Goal: Navigation & Orientation: Understand site structure

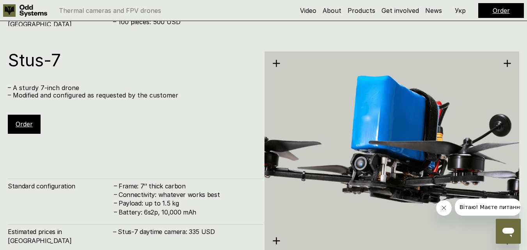
scroll to position [1482, 0]
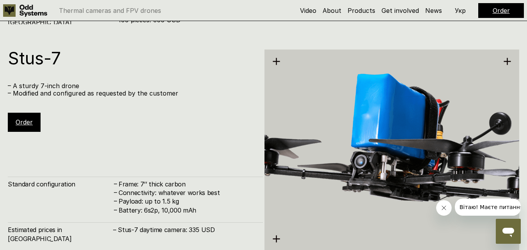
drag, startPoint x: 144, startPoint y: 56, endPoint x: 101, endPoint y: 60, distance: 42.7
click at [101, 60] on h1 "Stus-7" at bounding box center [131, 58] width 247 height 17
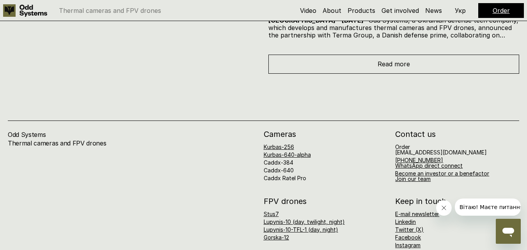
scroll to position [3121, 0]
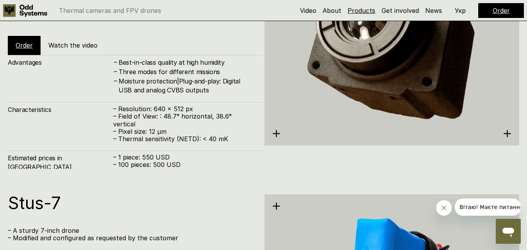
click at [355, 11] on link "Products" at bounding box center [362, 11] width 28 height 8
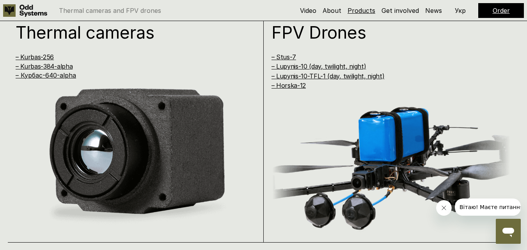
scroll to position [506, 0]
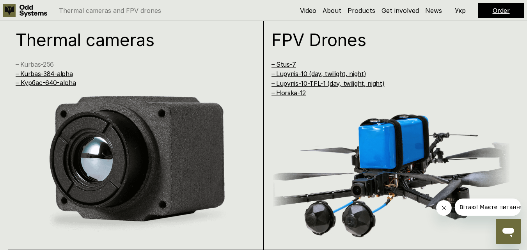
click at [37, 66] on link "– Kurbas-256" at bounding box center [35, 64] width 38 height 8
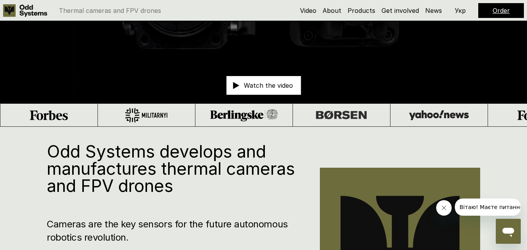
scroll to position [15, 0]
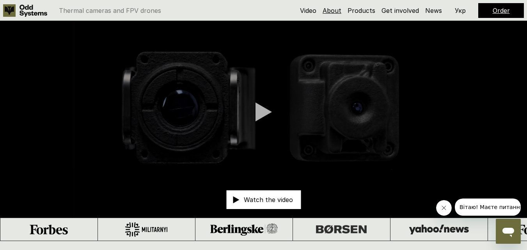
click at [332, 13] on link "About" at bounding box center [332, 11] width 19 height 8
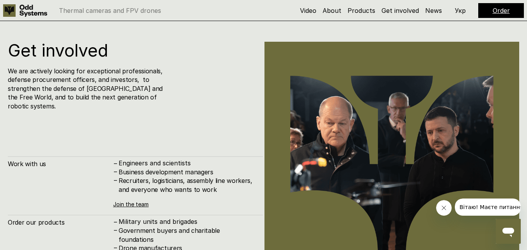
scroll to position [3155, 0]
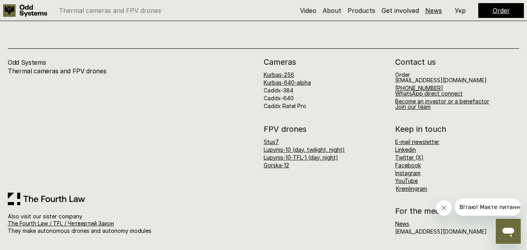
click at [435, 12] on link "News" at bounding box center [433, 11] width 17 height 8
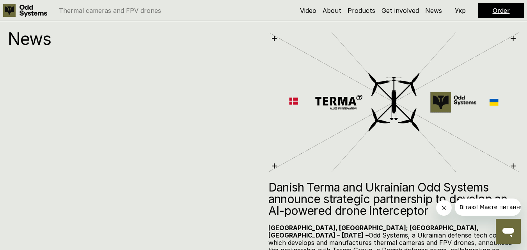
scroll to position [2906, 0]
